Goal: Transaction & Acquisition: Purchase product/service

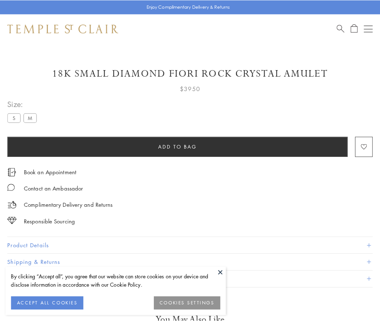
scroll to position [31, 0]
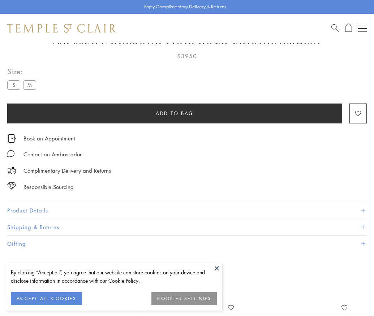
click at [175, 113] on span "Add to bag" at bounding box center [175, 113] width 38 height 8
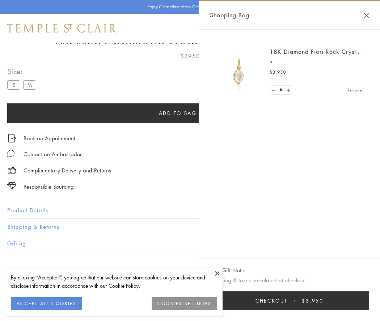
click at [289, 301] on button "Checkout $3,950" at bounding box center [289, 300] width 159 height 19
